Goal: Task Accomplishment & Management: Manage account settings

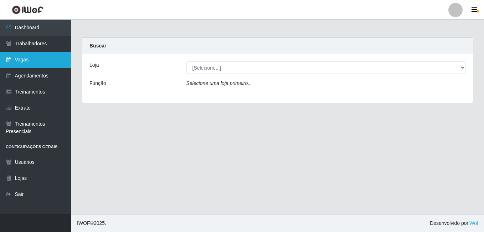
click at [47, 57] on link "Vagas" at bounding box center [35, 60] width 71 height 16
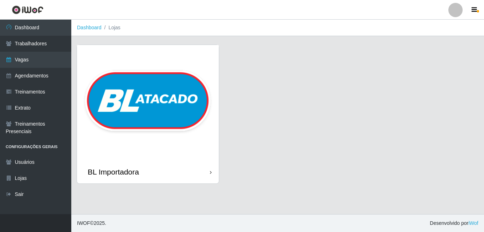
click at [140, 83] on img at bounding box center [148, 102] width 142 height 115
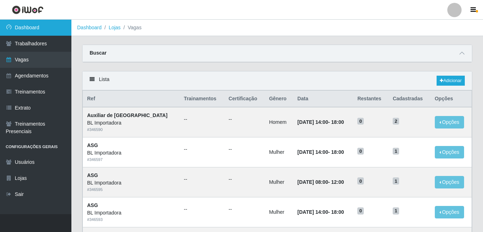
click at [19, 28] on link "Dashboard" at bounding box center [35, 28] width 71 height 16
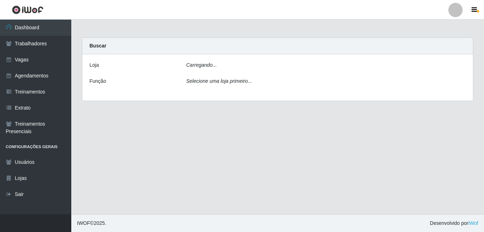
click at [227, 73] on div "[PERSON_NAME]... Função Selecione uma loja primeiro..." at bounding box center [277, 77] width 391 height 46
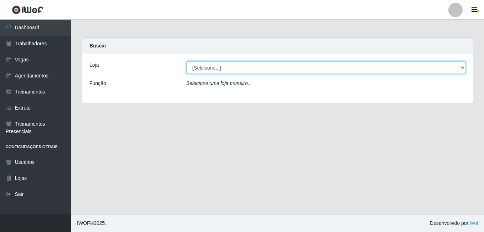
click at [227, 71] on select "[Selecione...] BL Importadora" at bounding box center [327, 67] width 280 height 12
click at [187, 61] on select "[Selecione...] BL Importadora" at bounding box center [327, 67] width 280 height 12
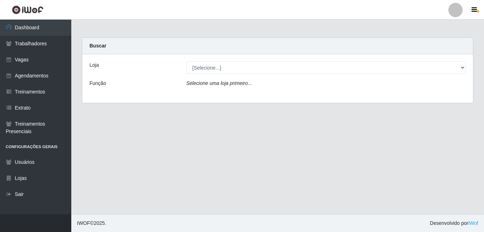
click at [227, 86] on icon "Selecione uma loja primeiro..." at bounding box center [220, 83] width 66 height 6
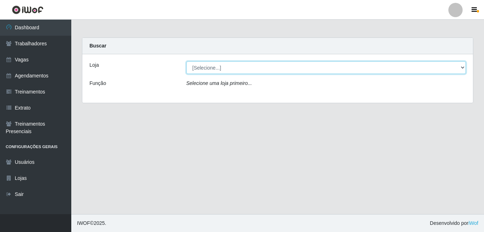
click at [225, 65] on select "[Selecione...] BL Importadora" at bounding box center [327, 67] width 280 height 12
select select "259"
click at [187, 61] on select "[Selecione...] BL Importadora" at bounding box center [327, 67] width 280 height 12
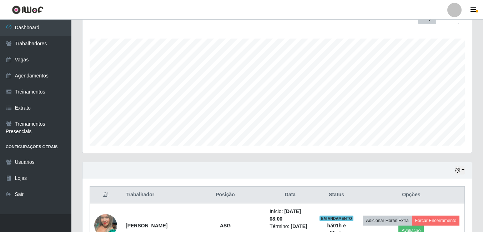
scroll to position [226, 0]
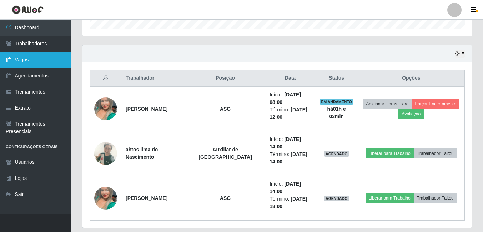
click at [26, 57] on link "Vagas" at bounding box center [35, 60] width 71 height 16
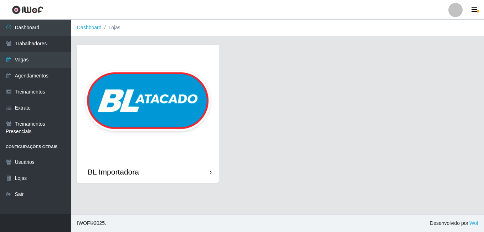
click at [179, 81] on img at bounding box center [148, 102] width 142 height 115
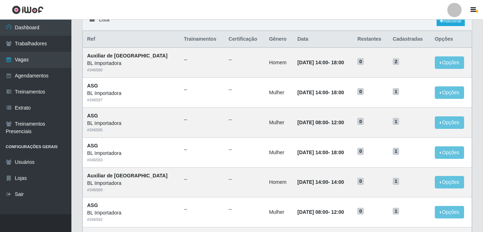
scroll to position [107, 0]
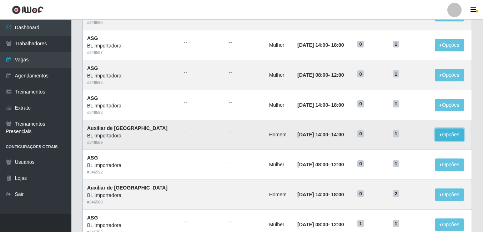
click at [435, 138] on button "Opções" at bounding box center [449, 134] width 29 height 12
click at [394, 130] on button "Editar" at bounding box center [405, 136] width 56 height 15
click at [441, 136] on button "Opções" at bounding box center [449, 134] width 29 height 12
click at [387, 137] on link "Editar" at bounding box center [394, 136] width 20 height 6
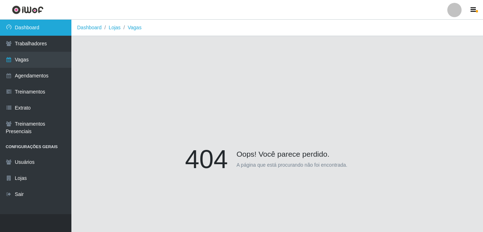
click at [42, 30] on link "Dashboard" at bounding box center [35, 28] width 71 height 16
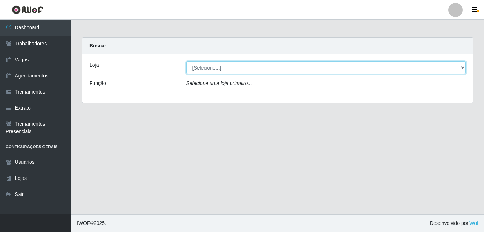
click at [201, 70] on select "[Selecione...] BL Importadora" at bounding box center [327, 67] width 280 height 12
select select "259"
click at [187, 61] on select "[Selecione...] BL Importadora" at bounding box center [327, 67] width 280 height 12
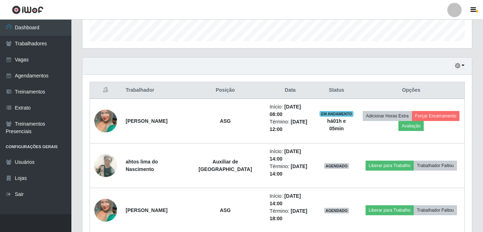
scroll to position [226, 0]
